Goal: Information Seeking & Learning: Learn about a topic

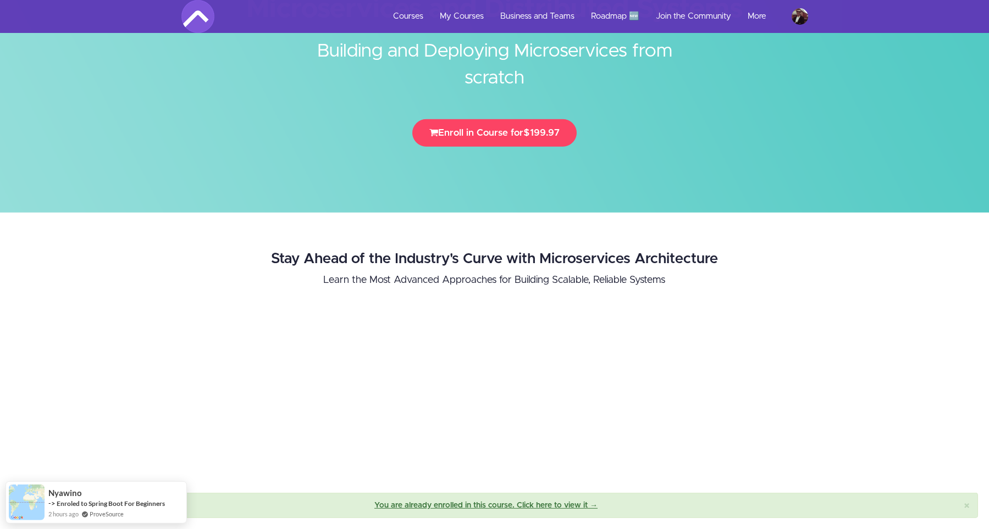
scroll to position [76, 0]
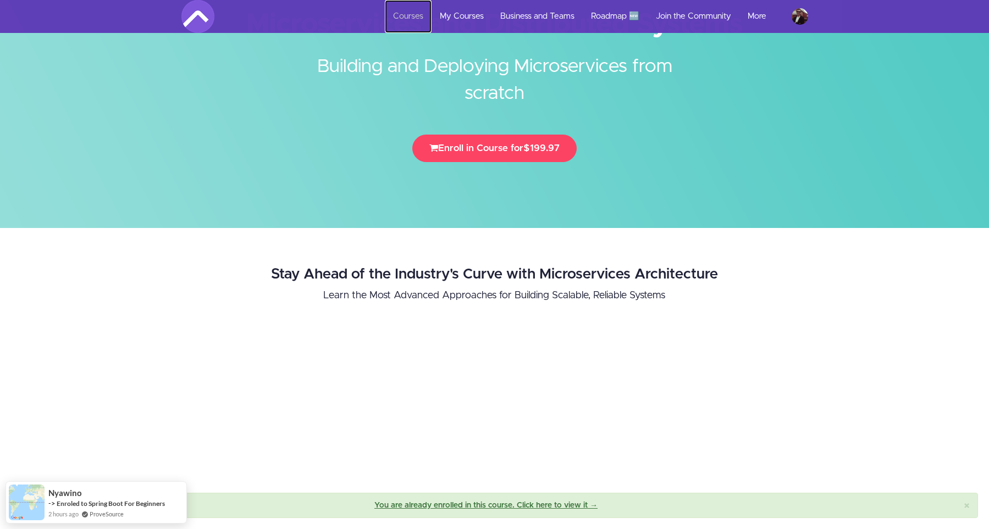
click at [413, 19] on link "Courses" at bounding box center [408, 16] width 47 height 33
click at [450, 13] on link "My Courses" at bounding box center [461, 16] width 60 height 33
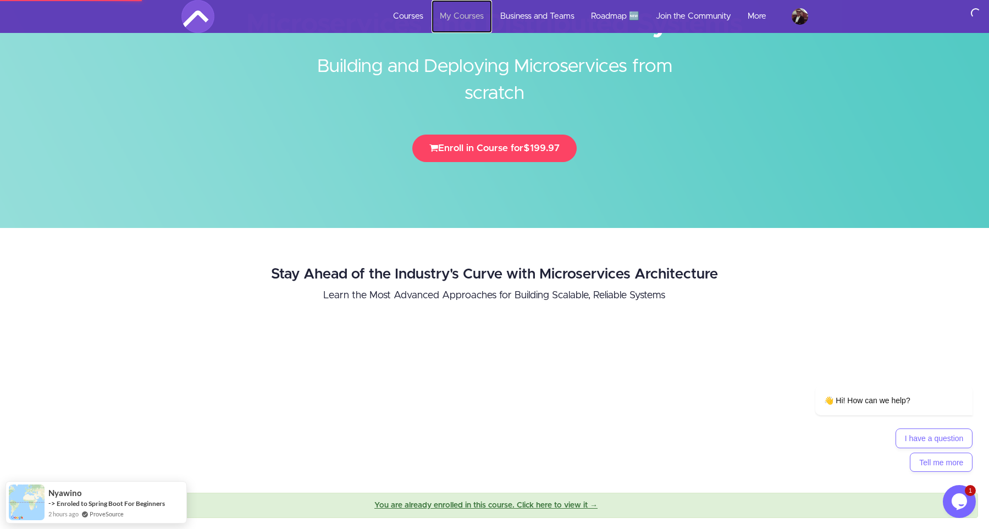
scroll to position [0, 0]
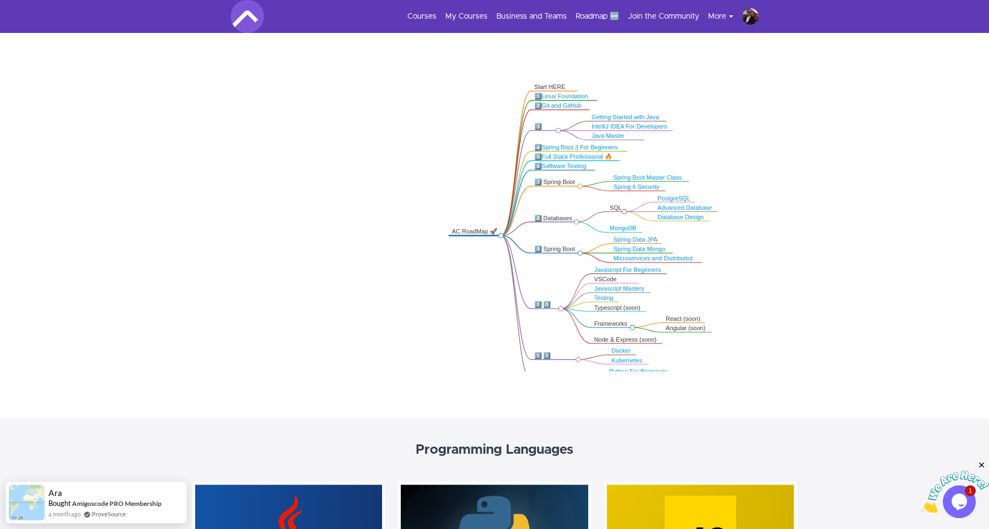
scroll to position [152, 0]
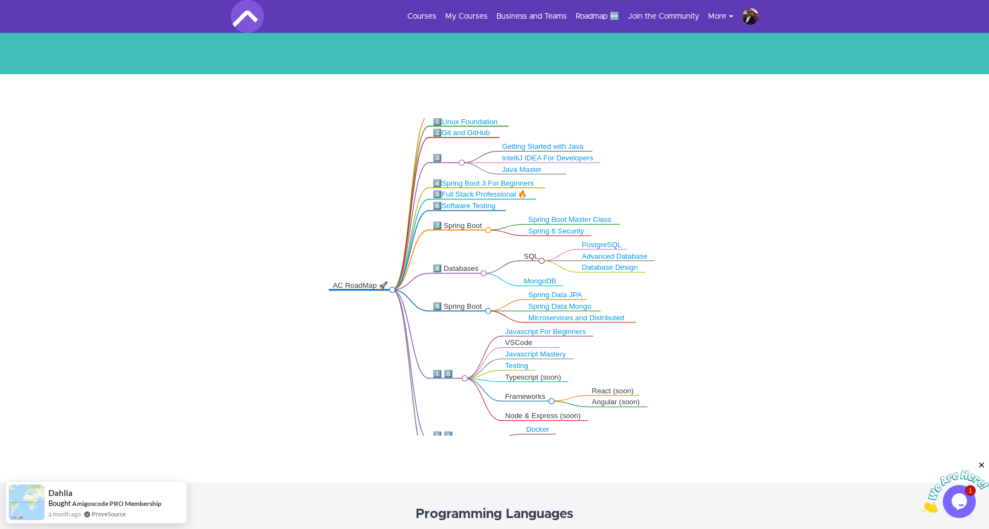
drag, startPoint x: 245, startPoint y: 168, endPoint x: 257, endPoint y: 174, distance: 13.5
click at [257, 174] on icon ".markmap{font:300 16px/20px sans-serif}.markmap-link{fill:none}.markmap-node>ci…" at bounding box center [494, 277] width 989 height 318
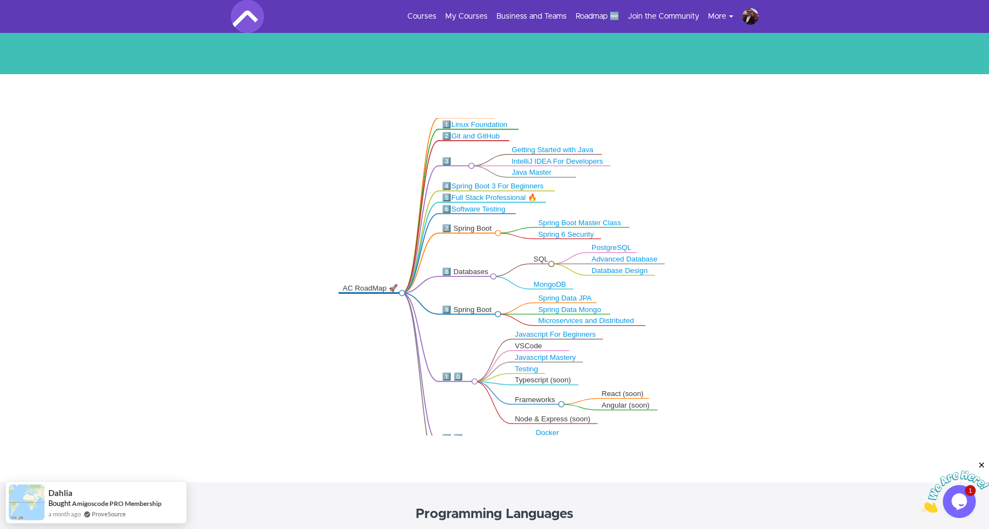
drag, startPoint x: 264, startPoint y: 179, endPoint x: 227, endPoint y: 145, distance: 49.4
click at [227, 145] on icon ".markmap{font:300 16px/20px sans-serif}.markmap-link{fill:none}.markmap-node>ci…" at bounding box center [494, 277] width 989 height 318
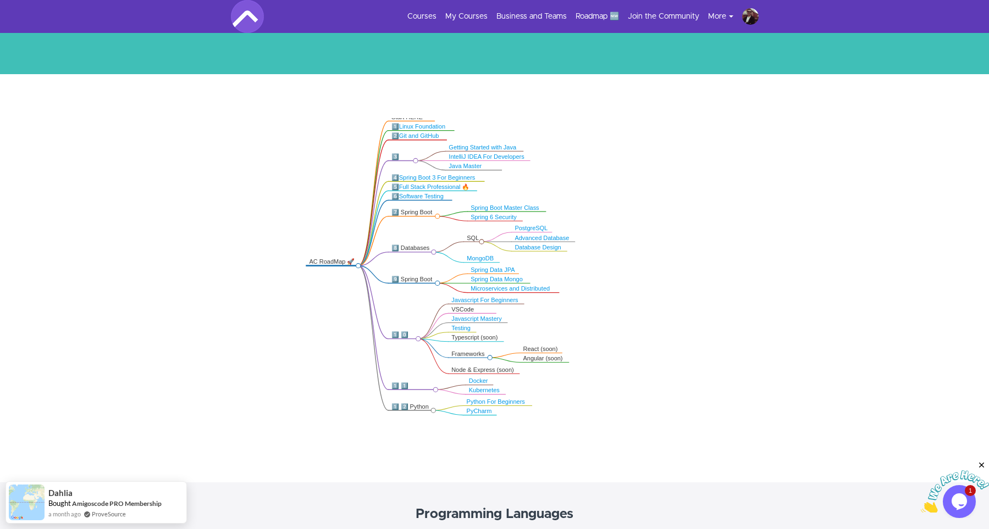
drag, startPoint x: 238, startPoint y: 168, endPoint x: 253, endPoint y: 194, distance: 30.5
click at [253, 194] on icon ".markmap{font:300 16px/20px sans-serif}.markmap-link{fill:none}.markmap-node>ci…" at bounding box center [494, 277] width 989 height 318
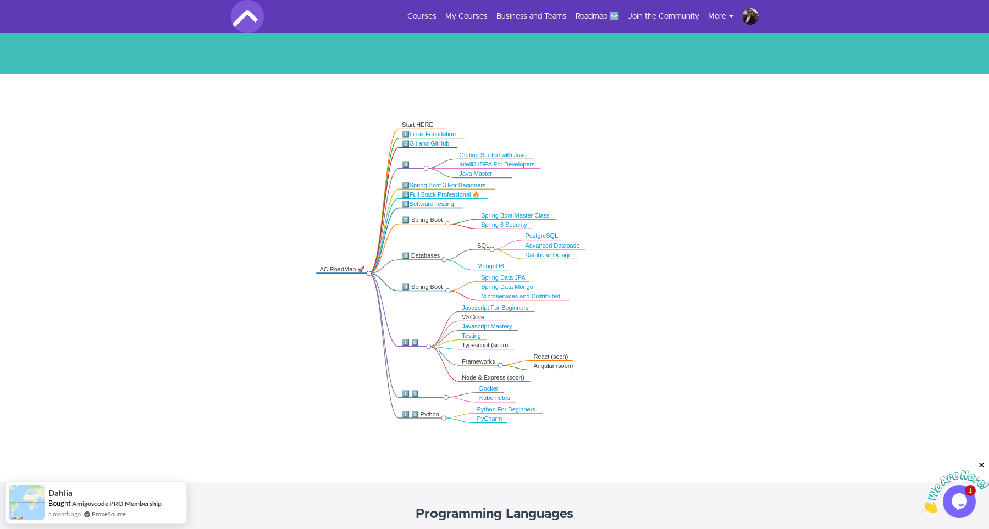
drag, startPoint x: 254, startPoint y: 194, endPoint x: 263, endPoint y: 199, distance: 10.4
click at [263, 199] on icon ".markmap{font:300 16px/20px sans-serif}.markmap-link{fill:none}.markmap-node>ci…" at bounding box center [494, 277] width 989 height 318
click at [468, 19] on link "My Courses" at bounding box center [466, 16] width 42 height 11
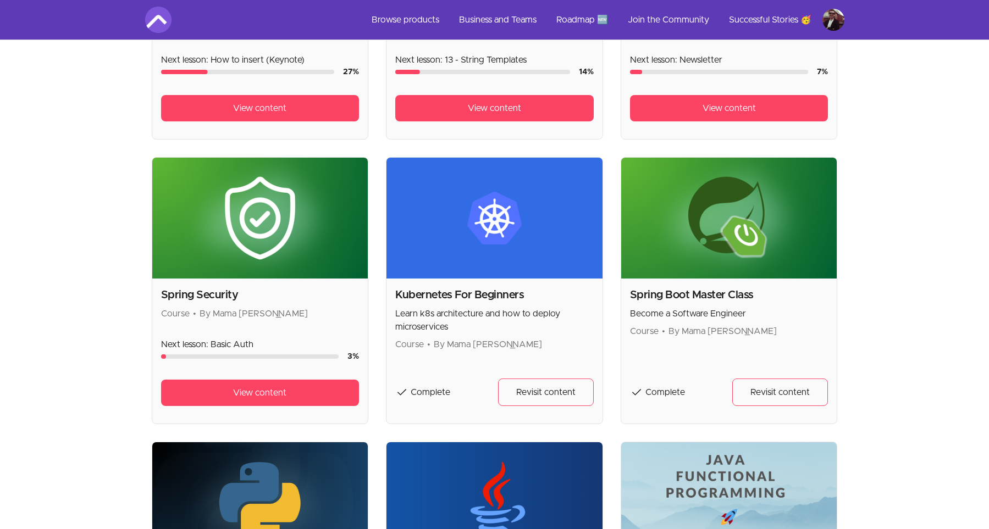
scroll to position [1365, 0]
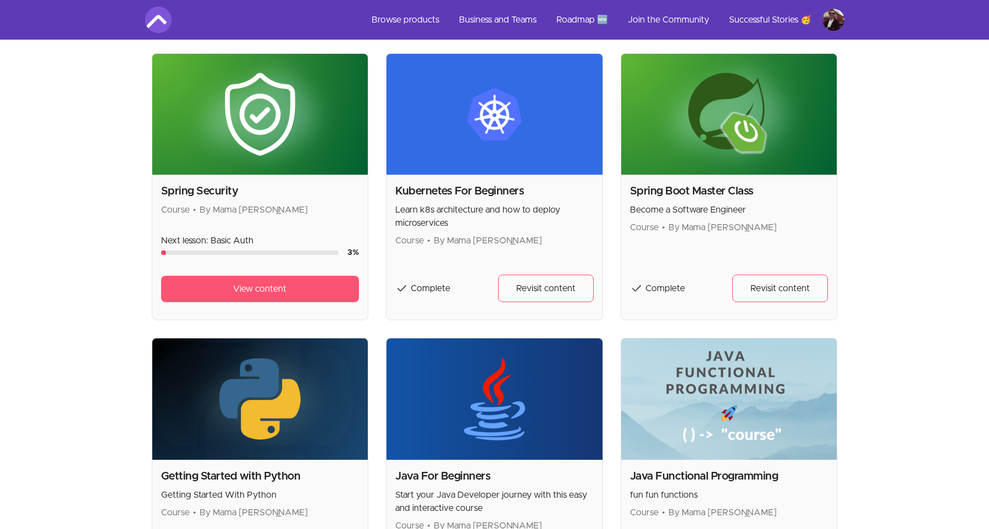
click at [238, 299] on link "View content" at bounding box center [260, 289] width 198 height 26
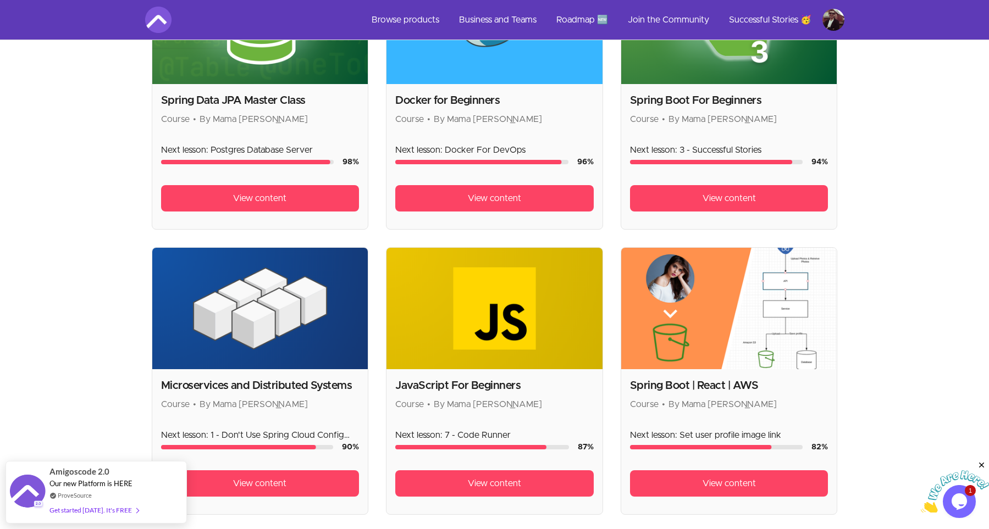
scroll to position [303, 0]
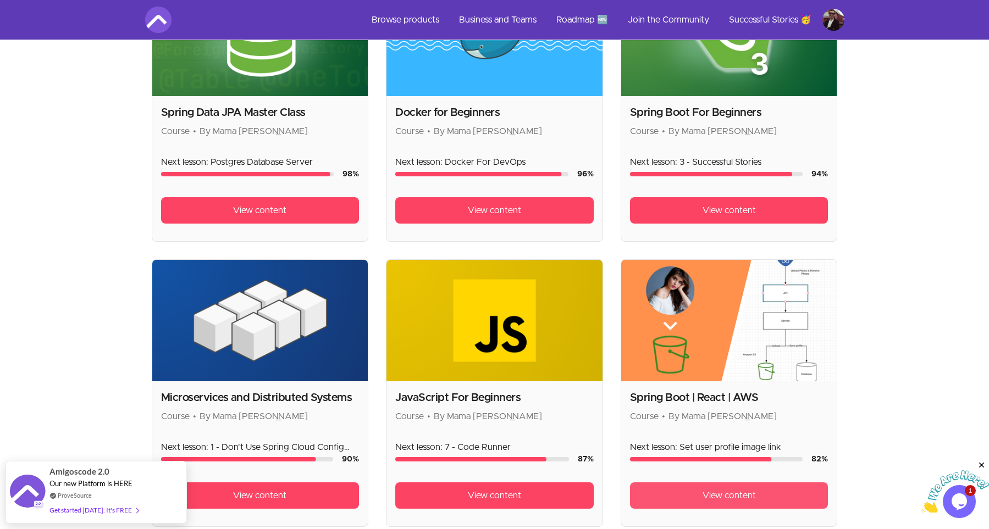
click at [694, 489] on link "View content" at bounding box center [729, 495] width 198 height 26
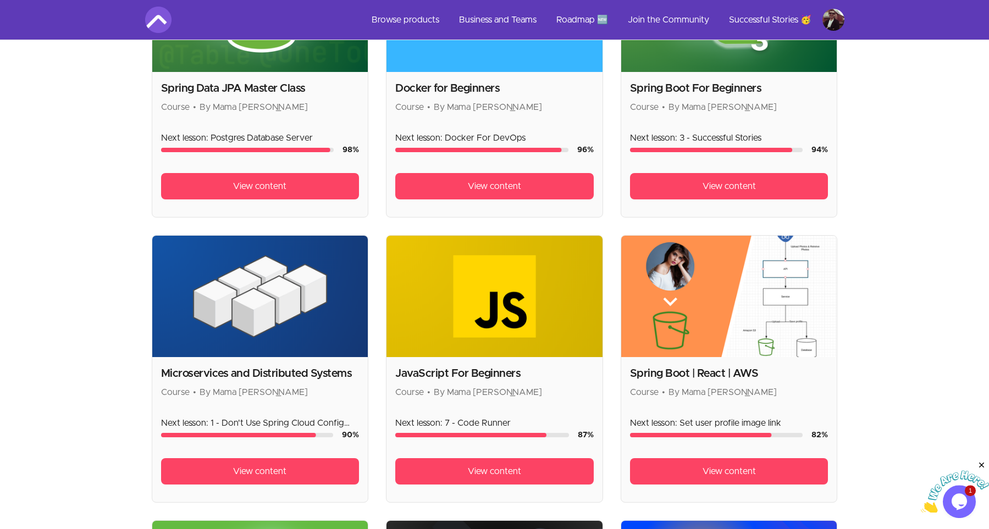
scroll to position [455, 0]
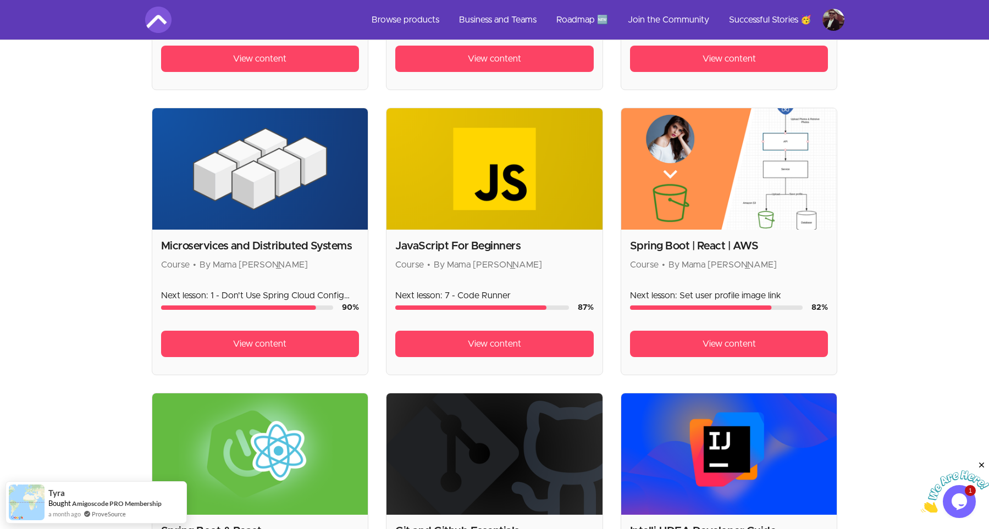
click at [235, 192] on img at bounding box center [260, 168] width 216 height 121
drag, startPoint x: 232, startPoint y: 337, endPoint x: 230, endPoint y: 322, distance: 15.0
click at [233, 337] on link "View content" at bounding box center [260, 344] width 198 height 26
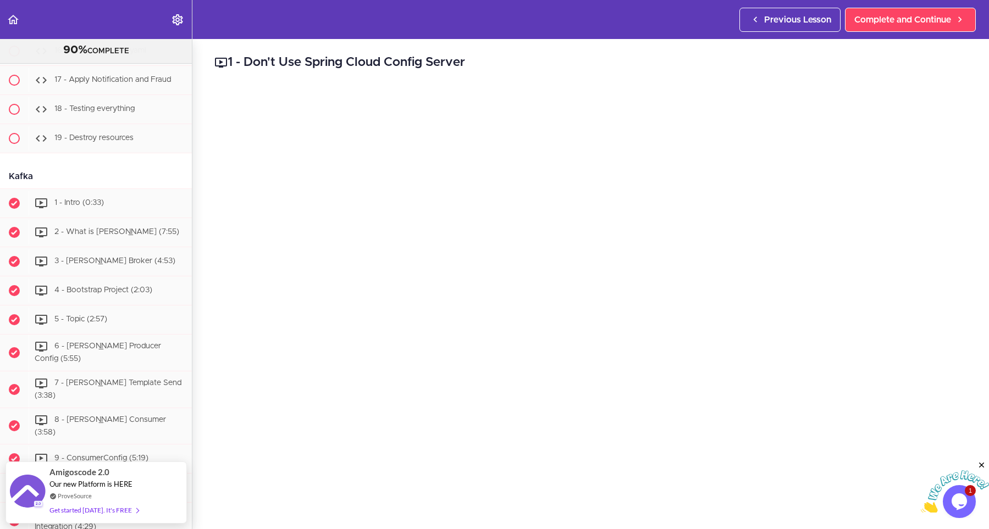
scroll to position [5118, 0]
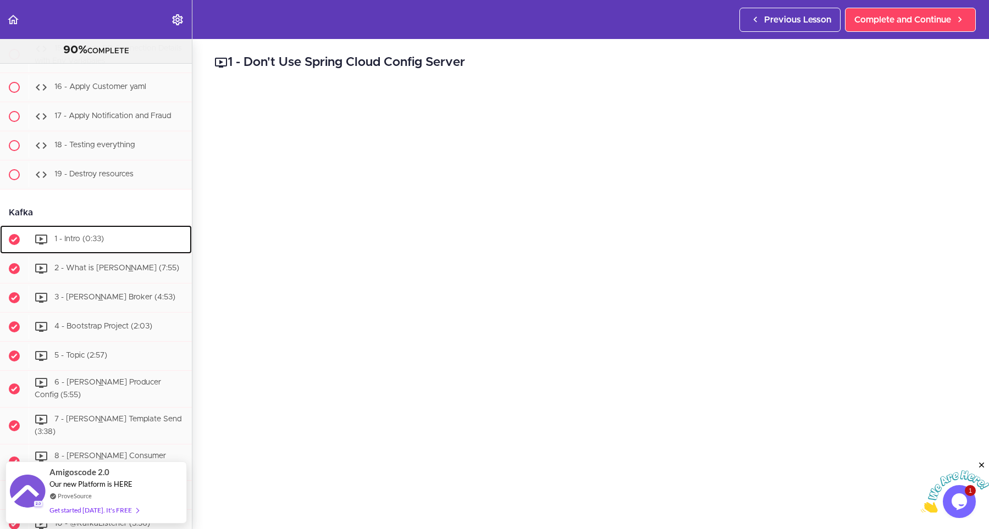
click at [96, 236] on span "1 - Intro (0:33)" at bounding box center [78, 240] width 49 height 8
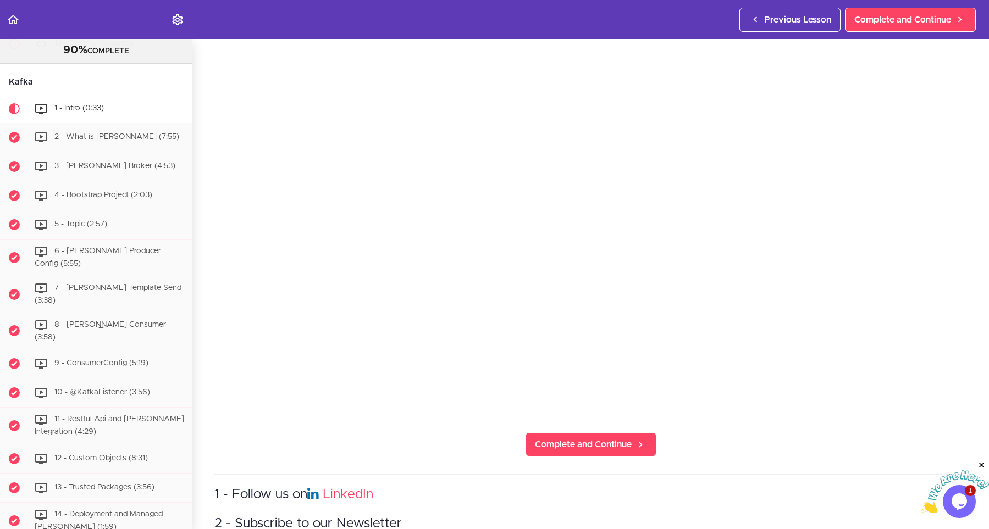
scroll to position [99, 0]
click at [551, 442] on span "Complete and Continue" at bounding box center [583, 442] width 97 height 13
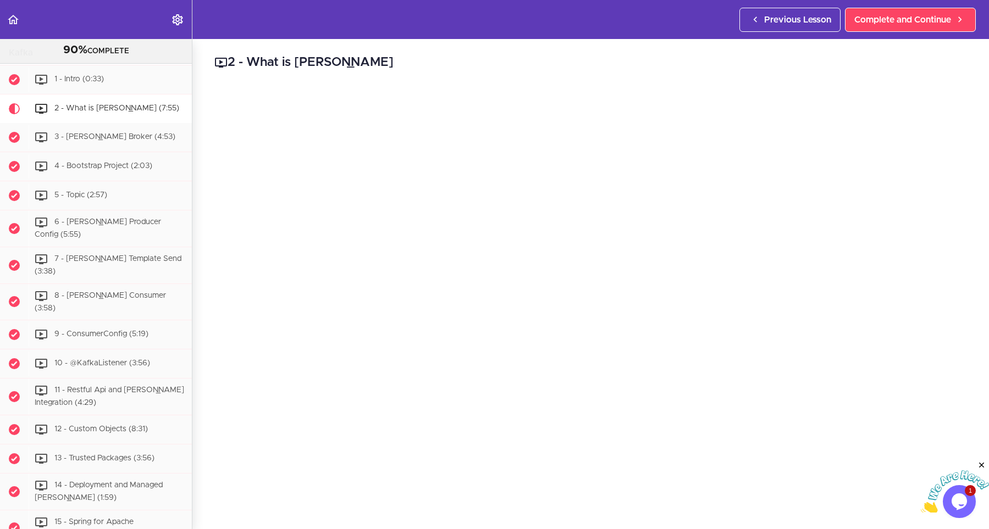
scroll to position [198, 0]
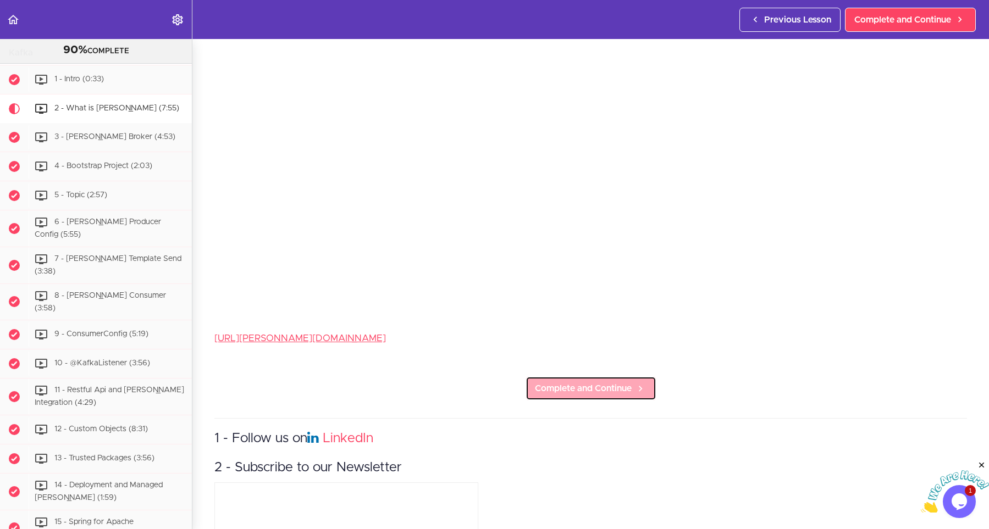
click at [580, 382] on span "Complete and Continue" at bounding box center [583, 388] width 97 height 13
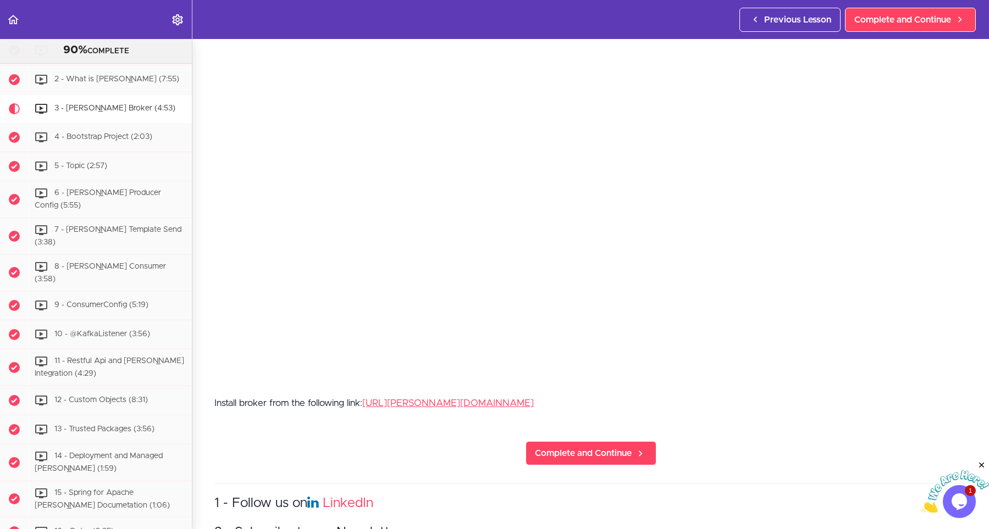
scroll to position [148, 0]
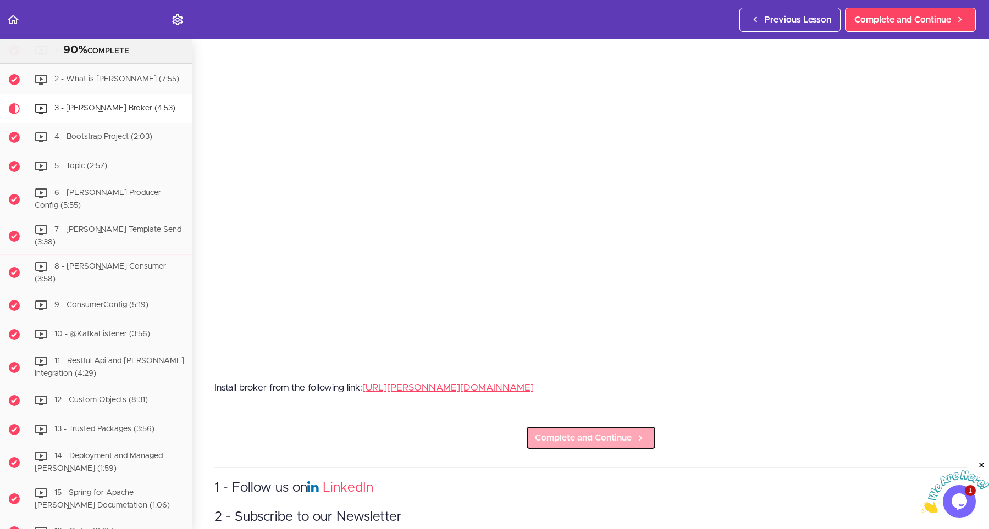
click at [554, 442] on span "Complete and Continue" at bounding box center [583, 437] width 97 height 13
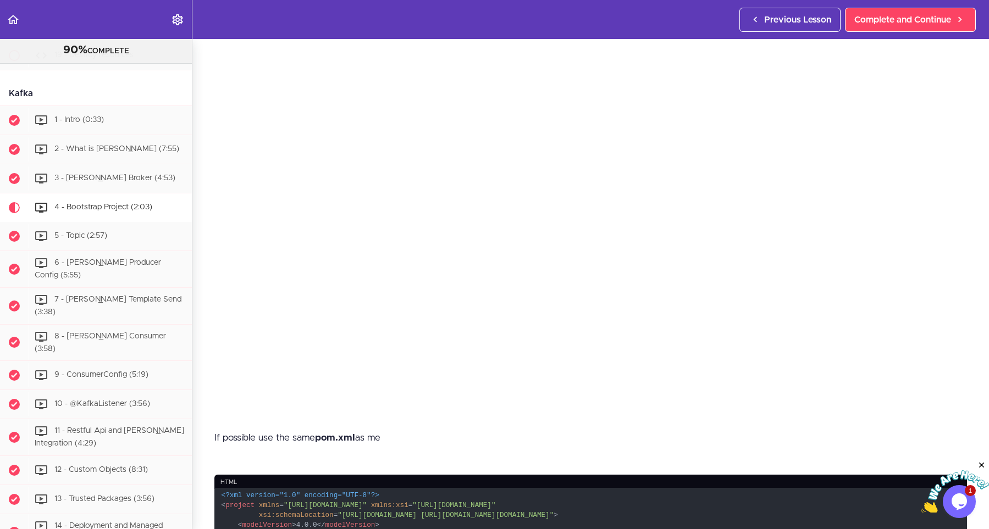
scroll to position [99, 0]
click at [624, 442] on p "If possible use the same pom.xml as me" at bounding box center [590, 437] width 752 height 16
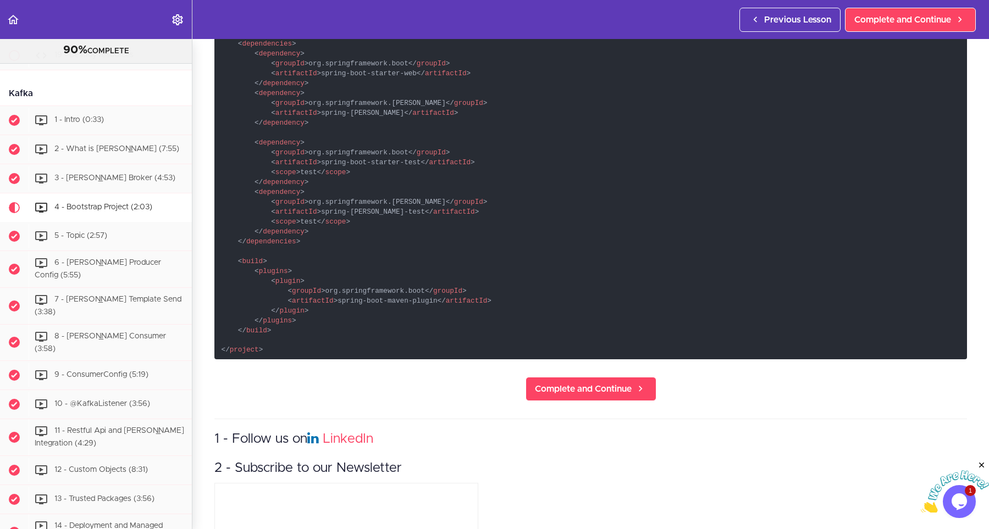
scroll to position [742, 0]
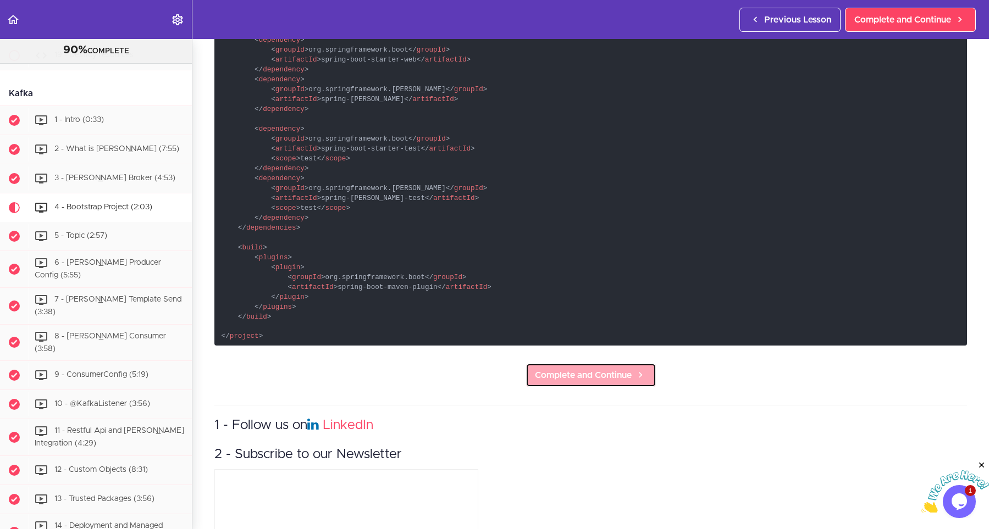
click at [575, 371] on span "Complete and Continue" at bounding box center [583, 375] width 97 height 13
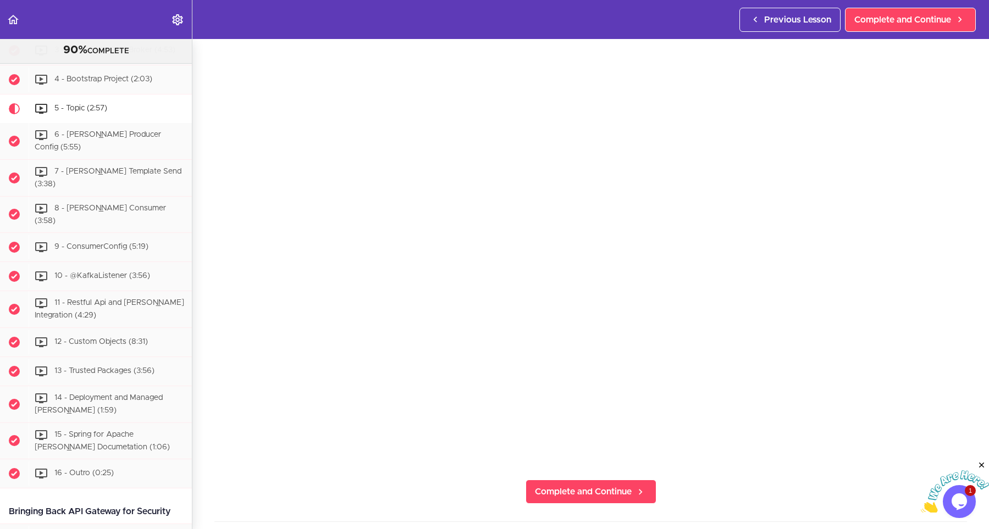
scroll to position [148, 0]
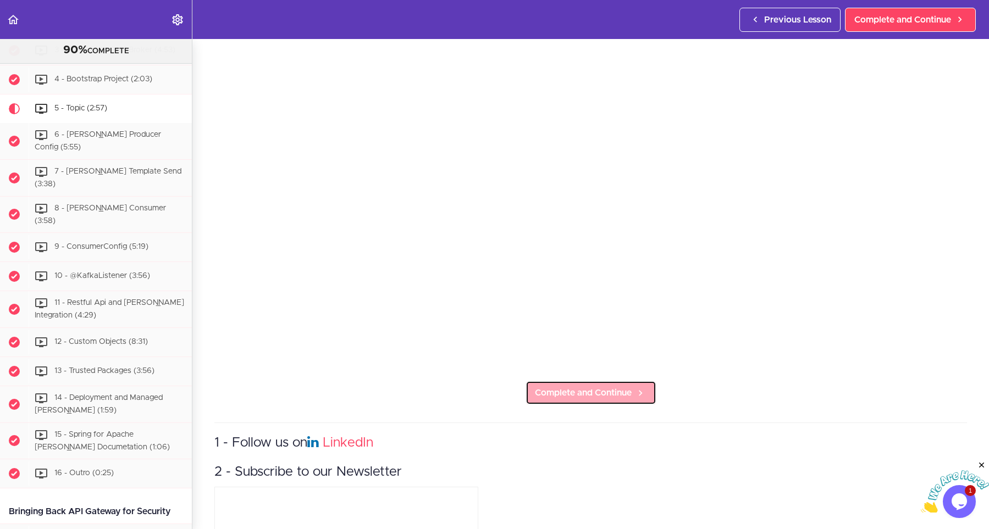
click at [567, 402] on link "Complete and Continue" at bounding box center [590, 393] width 131 height 24
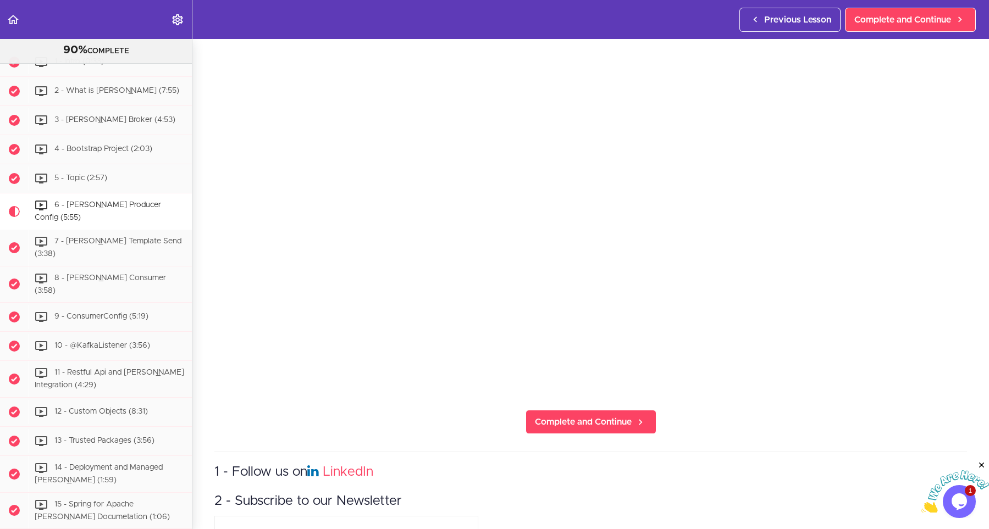
scroll to position [148, 0]
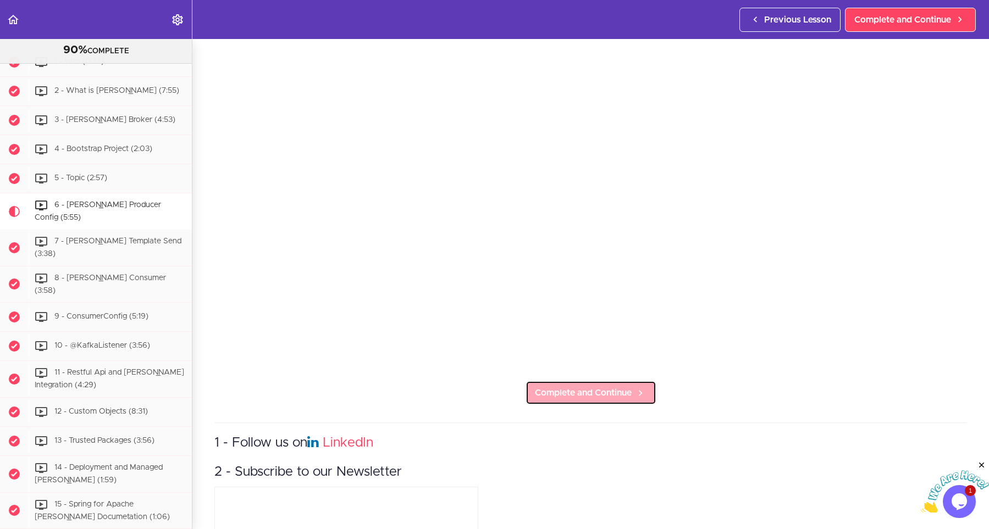
click at [565, 394] on span "Complete and Continue" at bounding box center [583, 392] width 97 height 13
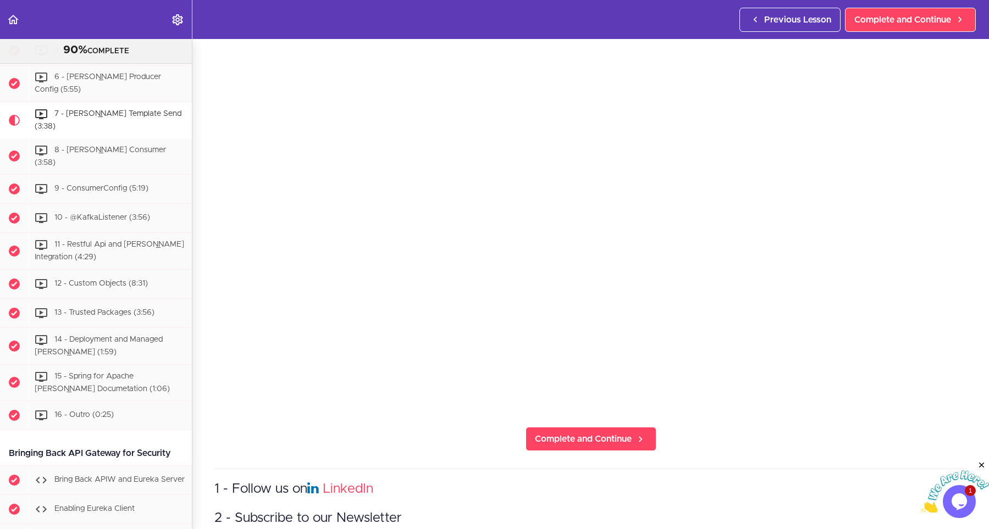
scroll to position [148, 0]
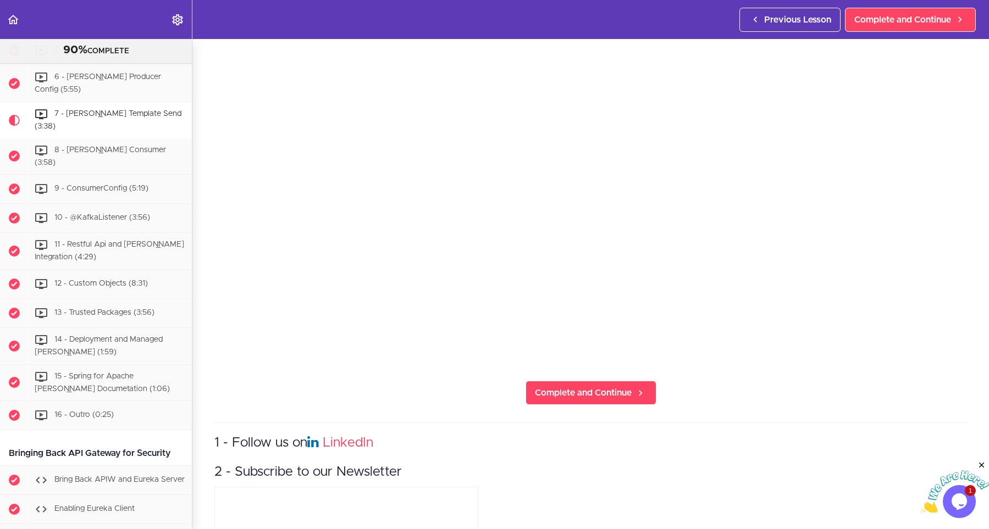
click at [587, 379] on div "7 - [PERSON_NAME] Template Send Complete and Continue 1 - Follow us on LinkedIn…" at bounding box center [590, 136] width 796 height 490
click at [586, 386] on link "Complete and Continue" at bounding box center [590, 393] width 131 height 24
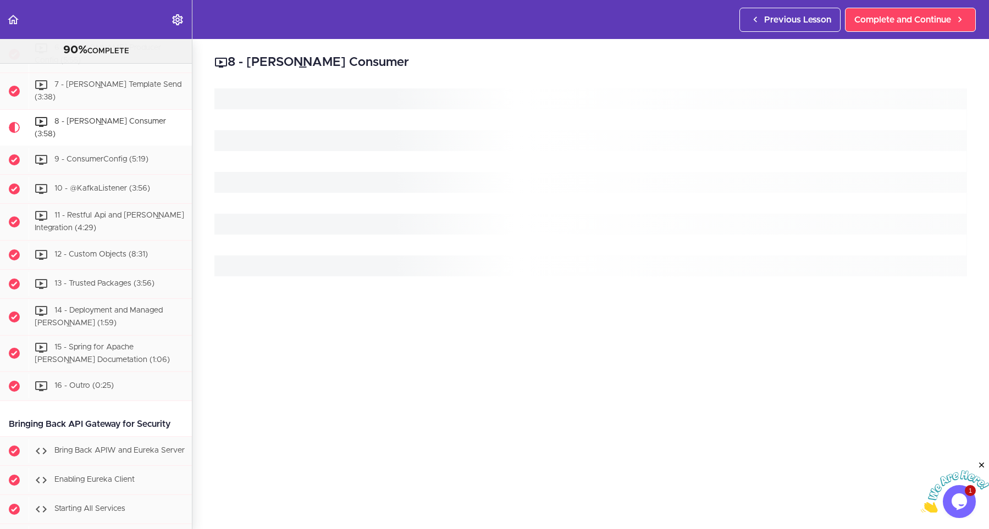
scroll to position [5453, 0]
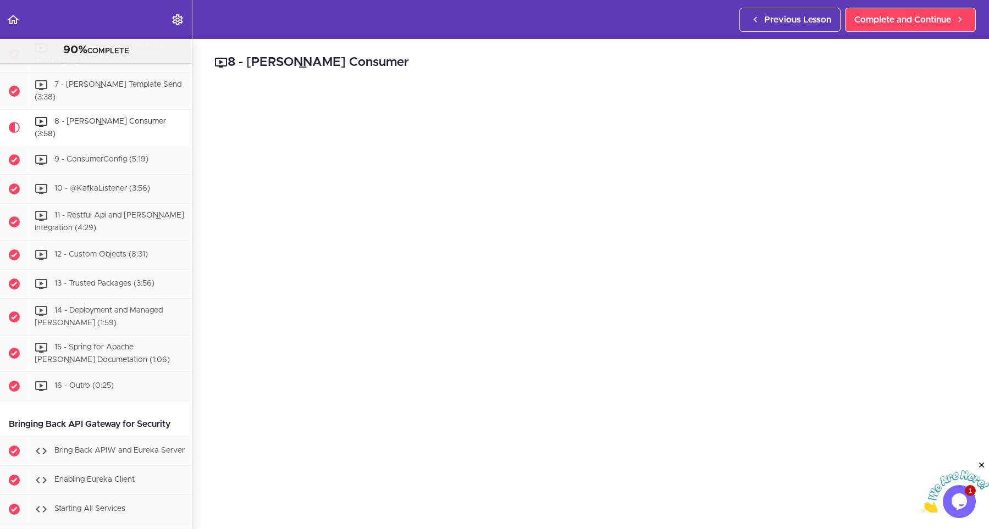
click at [632, 77] on div "8 - [PERSON_NAME] Consumer Complete and Continue 1 - Follow us on LinkedIn 2 - …" at bounding box center [590, 284] width 796 height 490
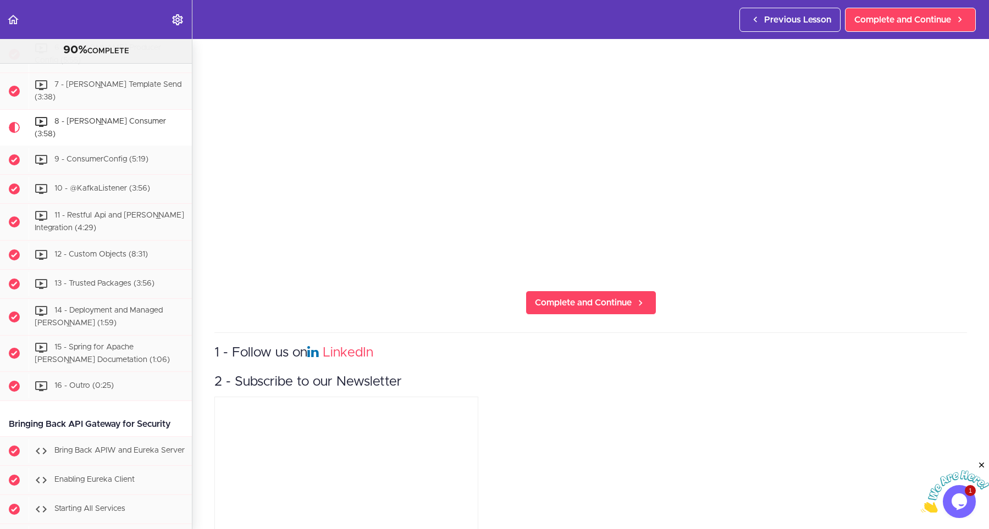
scroll to position [247, 0]
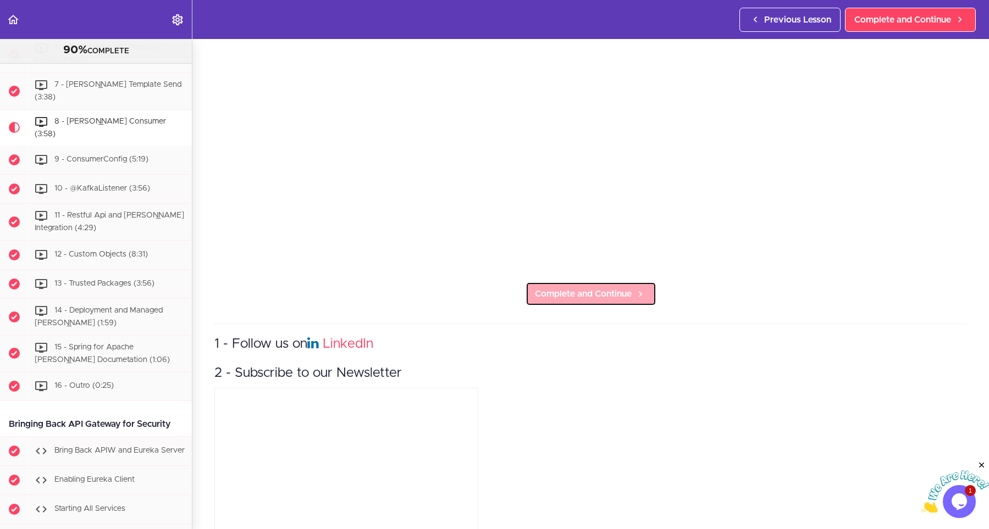
click at [542, 293] on span "Complete and Continue" at bounding box center [583, 293] width 97 height 13
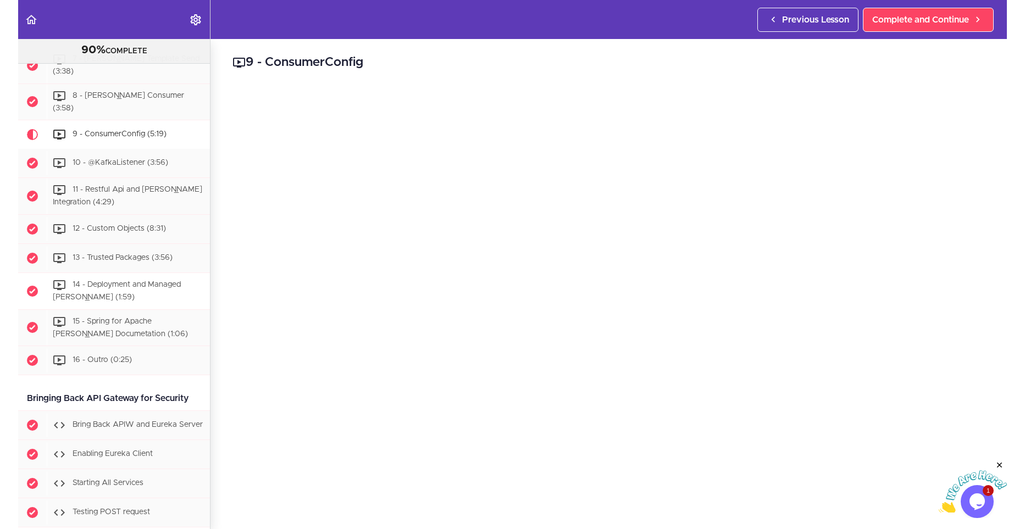
scroll to position [5482, 0]
